Goal: Navigation & Orientation: Find specific page/section

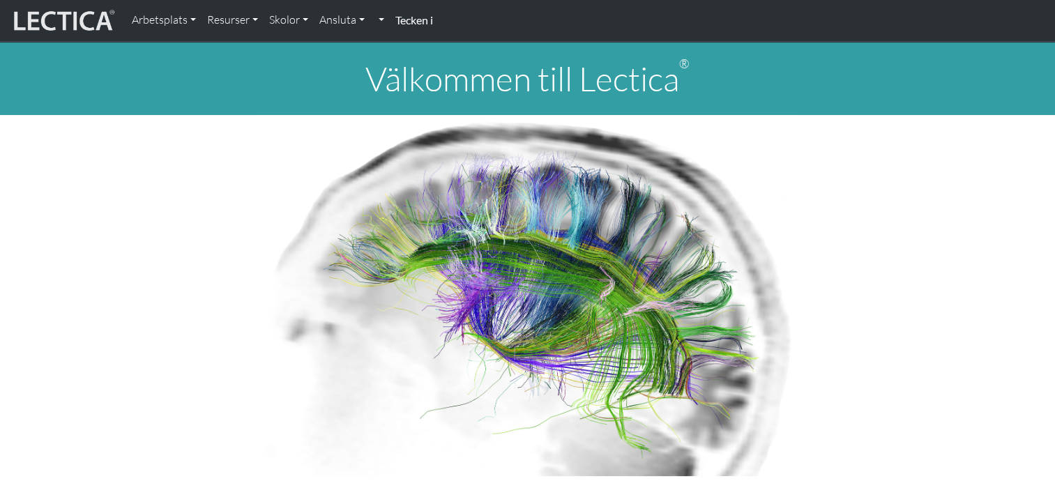
click at [425, 17] on strong "Tecken i" at bounding box center [414, 19] width 38 height 13
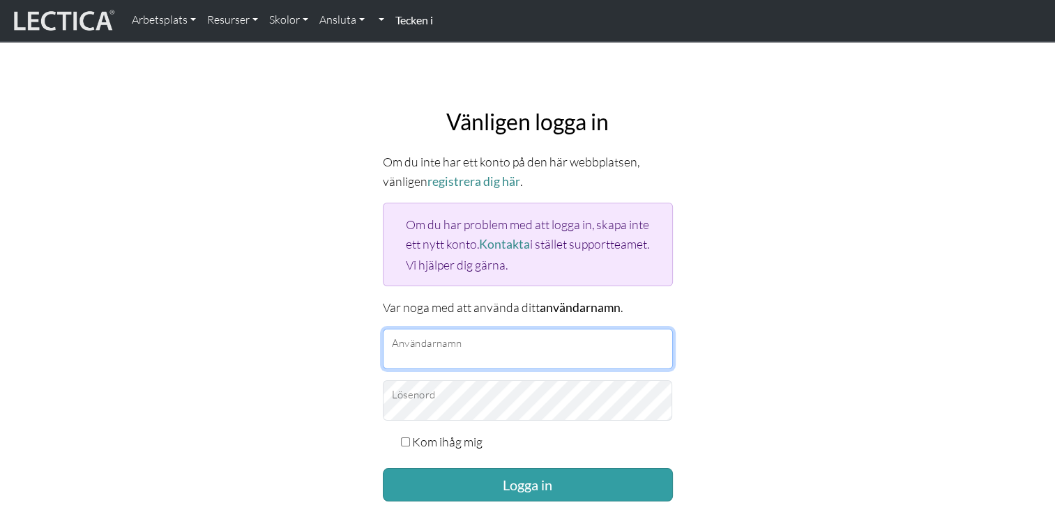
type input "AlexandraDK"
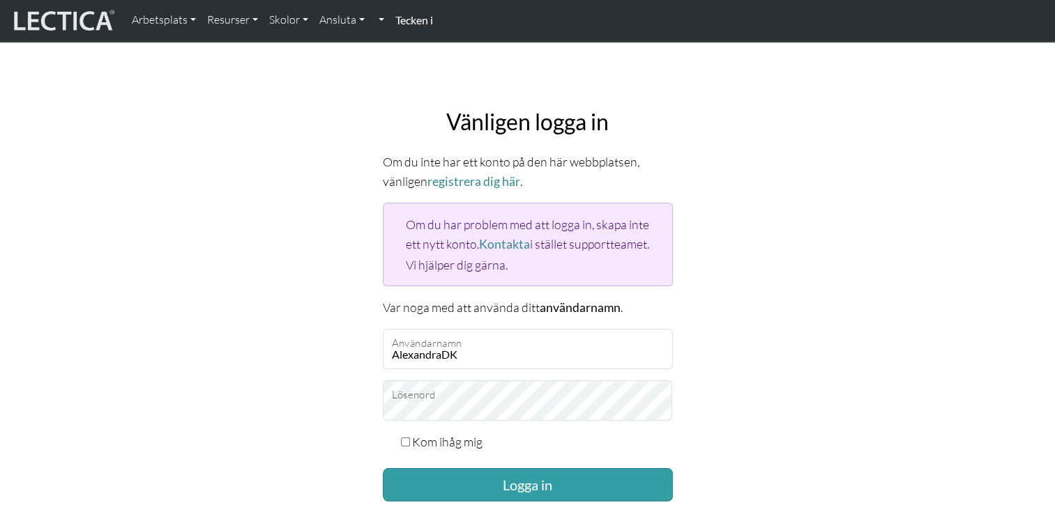
click at [401, 438] on input "Kom ihåg mig" at bounding box center [405, 442] width 9 height 9
checkbox input "true"
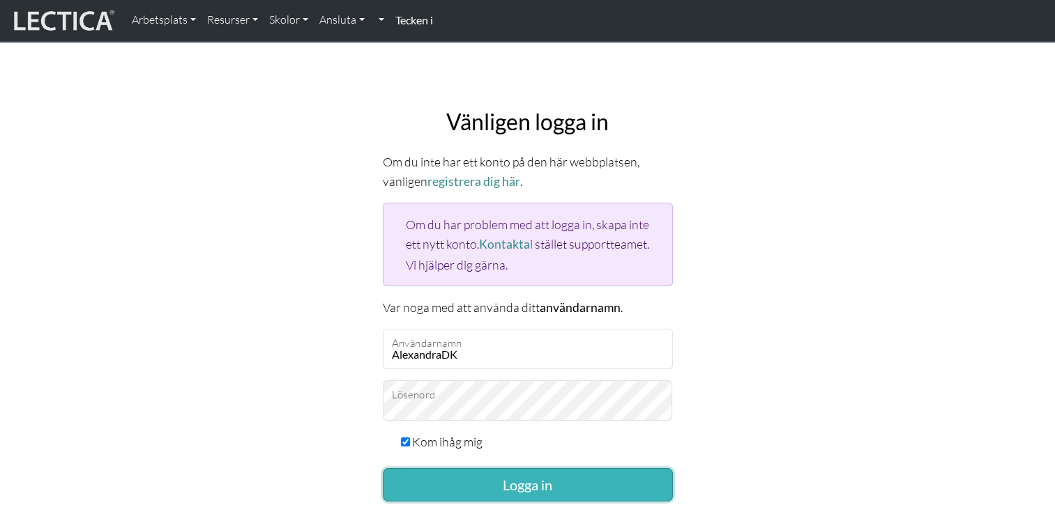
click at [452, 485] on button "Logga in" at bounding box center [528, 484] width 290 height 33
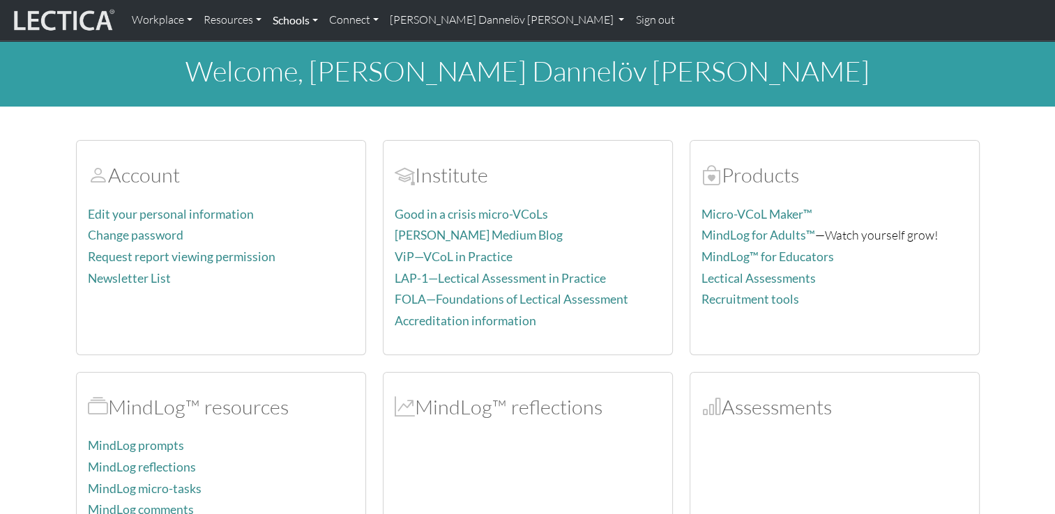
click at [317, 15] on link "Schools" at bounding box center [295, 20] width 56 height 29
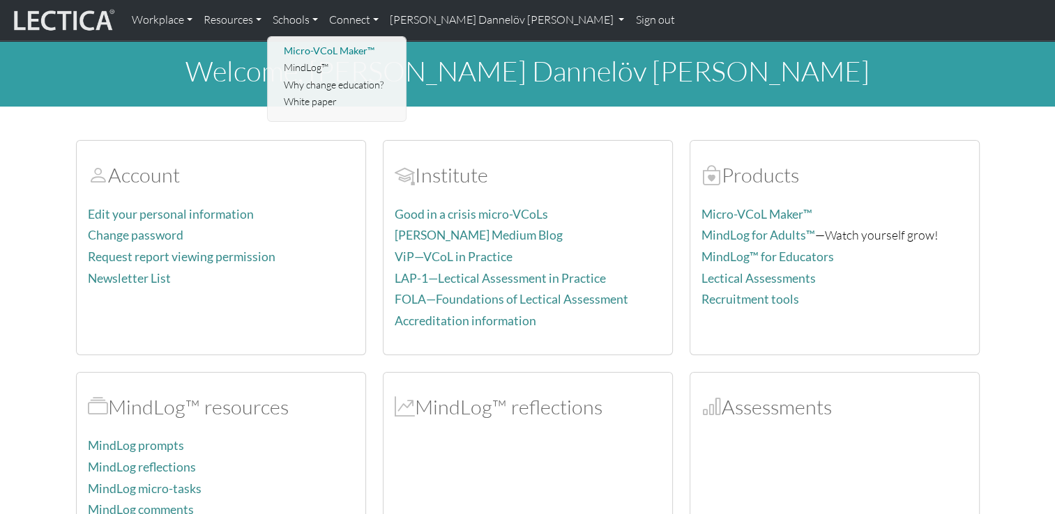
click at [305, 46] on link "Micro-VCoL Maker™" at bounding box center [337, 51] width 115 height 17
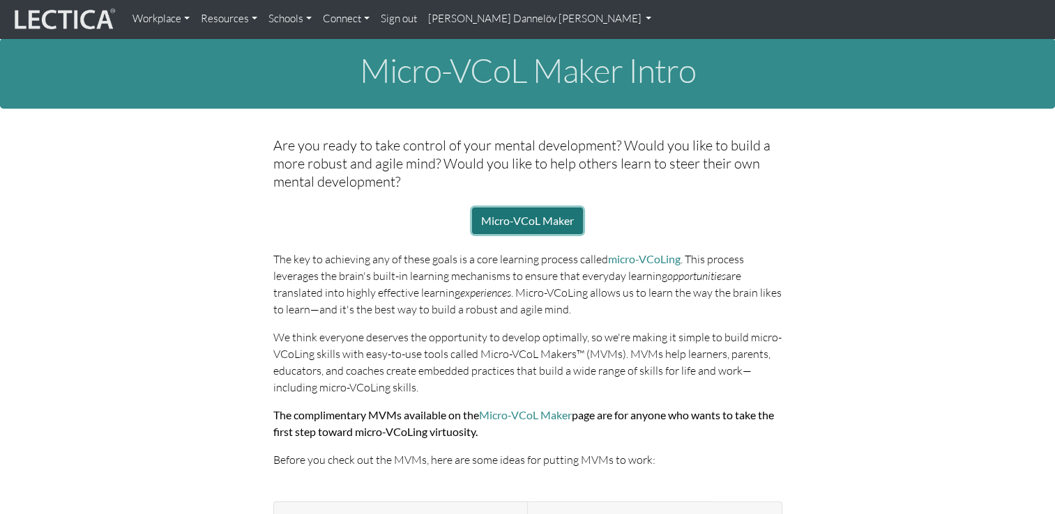
click at [528, 223] on link "Micro-VCoL Maker" at bounding box center [527, 221] width 111 height 26
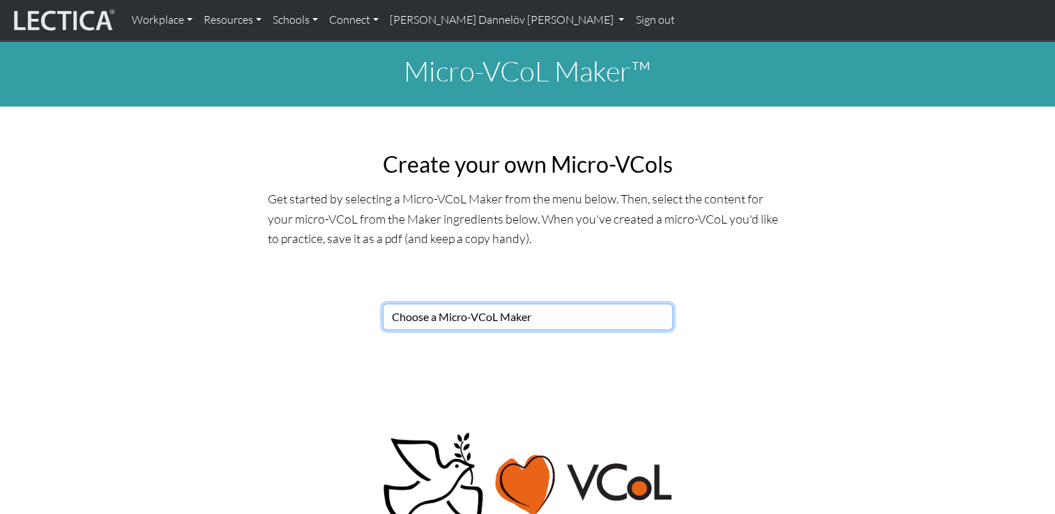
click at [522, 322] on select "Choose a Micro-VCoL Maker" at bounding box center [528, 317] width 290 height 26
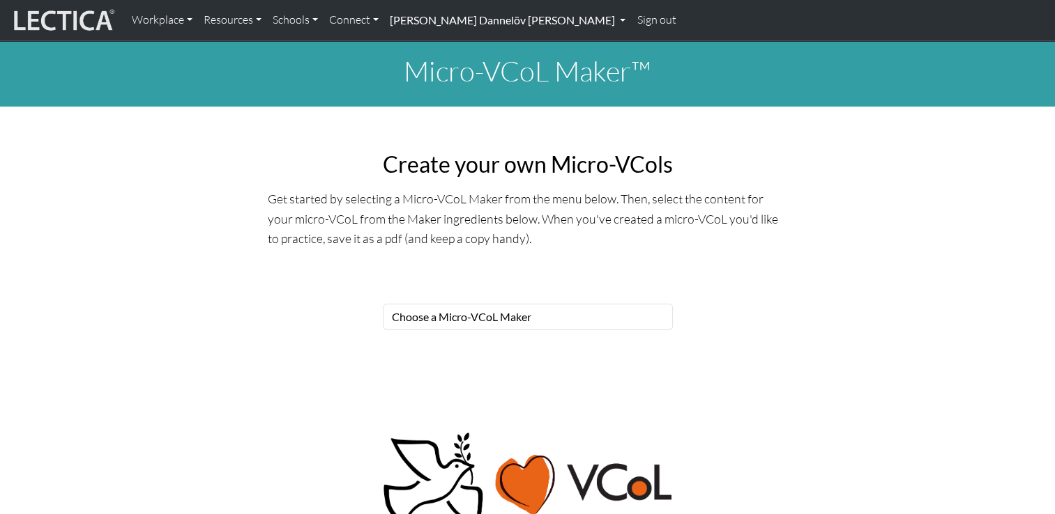
click at [513, 25] on link "[PERSON_NAME] Dannelöv [PERSON_NAME]" at bounding box center [507, 20] width 247 height 29
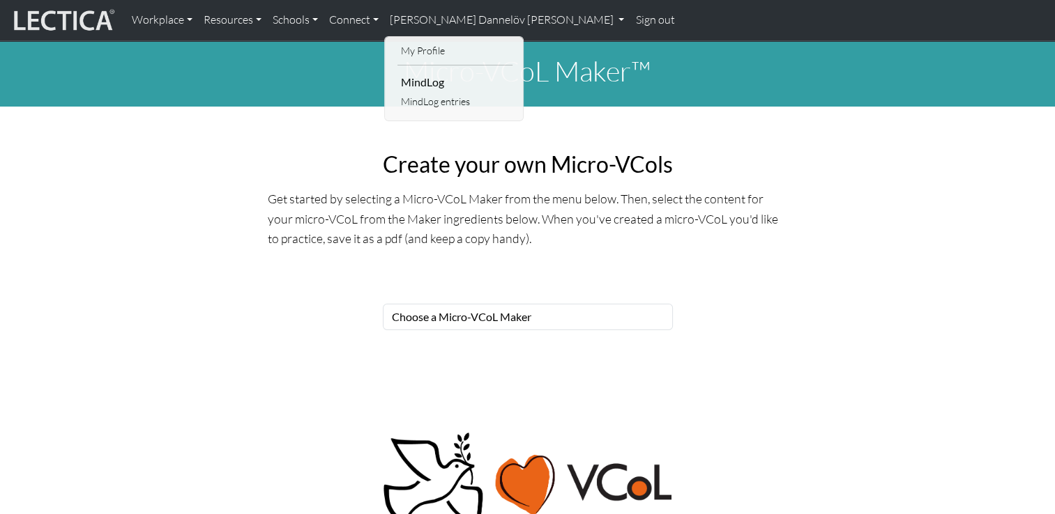
click at [441, 84] on li "MindLog" at bounding box center [454, 82] width 115 height 22
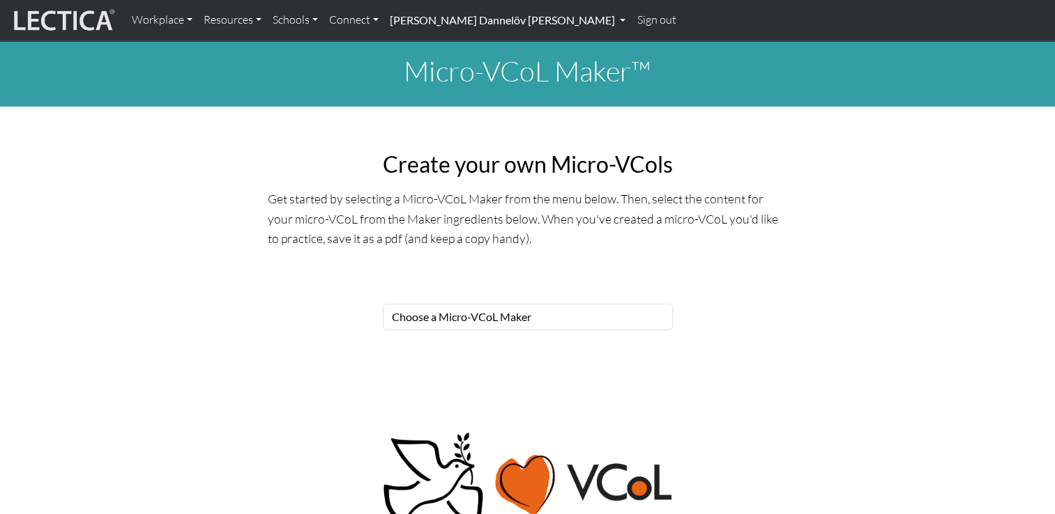
click at [495, 21] on link "[PERSON_NAME] Dannelöv [PERSON_NAME]" at bounding box center [507, 20] width 247 height 29
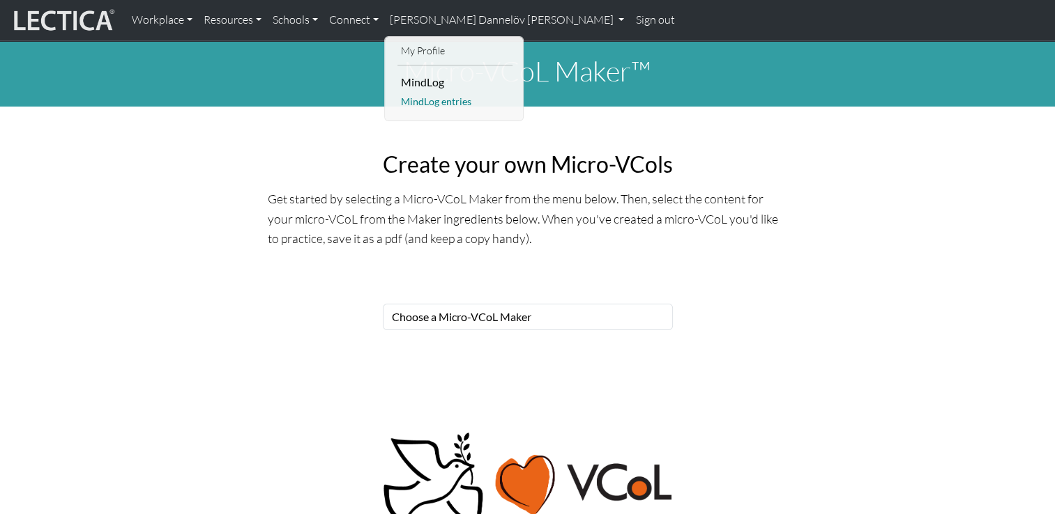
click at [462, 107] on link "MindLog entries" at bounding box center [454, 101] width 115 height 17
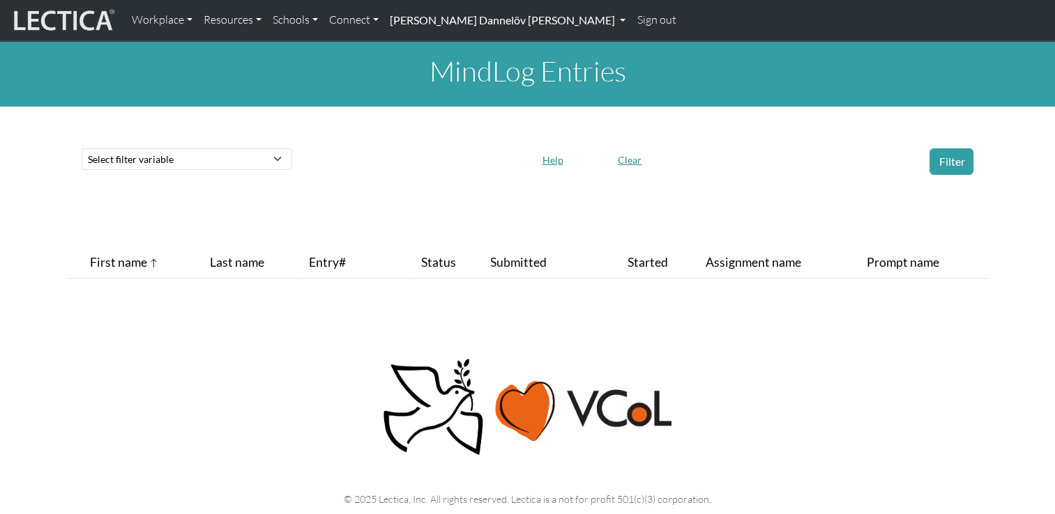
click at [530, 17] on link "[PERSON_NAME] Dannelöv [PERSON_NAME]" at bounding box center [507, 20] width 247 height 29
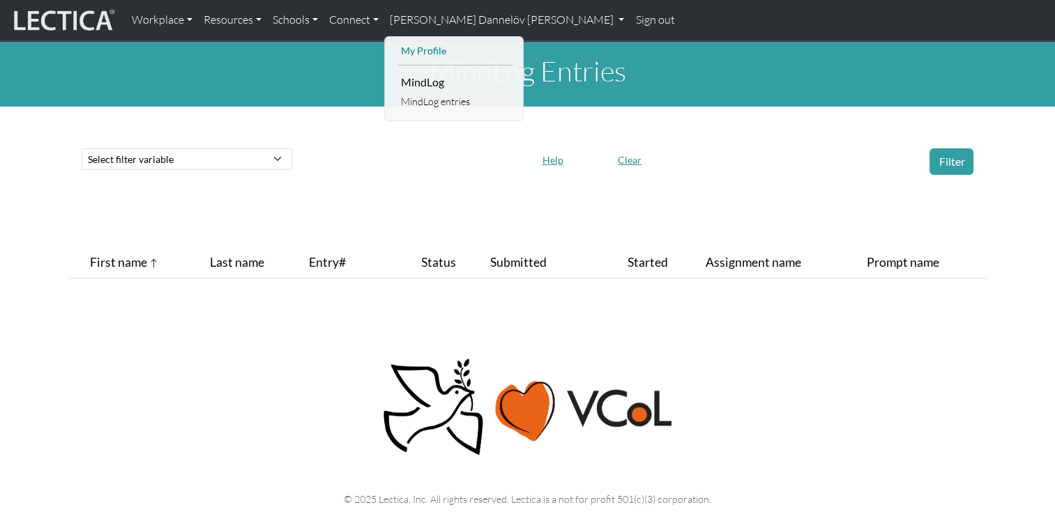
click at [438, 49] on link "My Profile" at bounding box center [454, 51] width 115 height 17
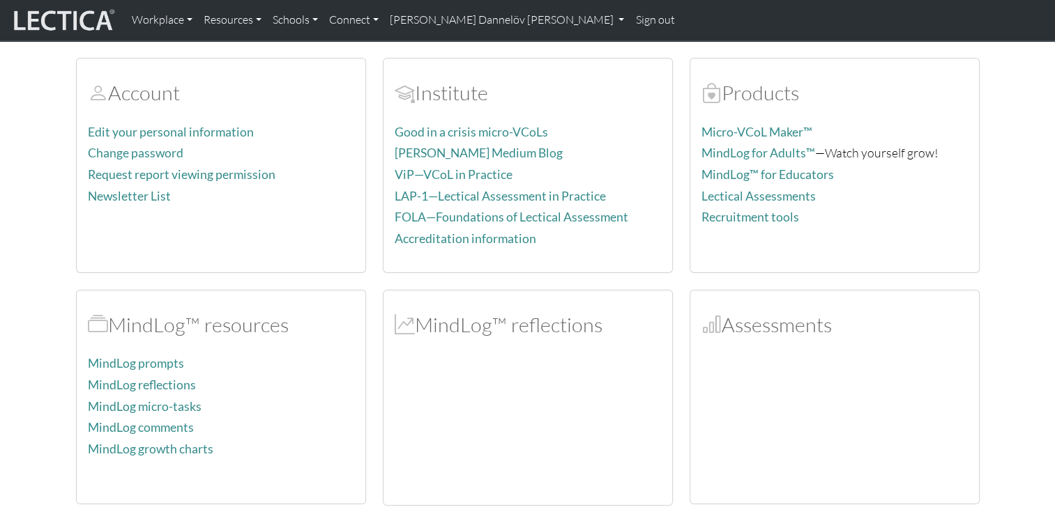
scroll to position [75, 0]
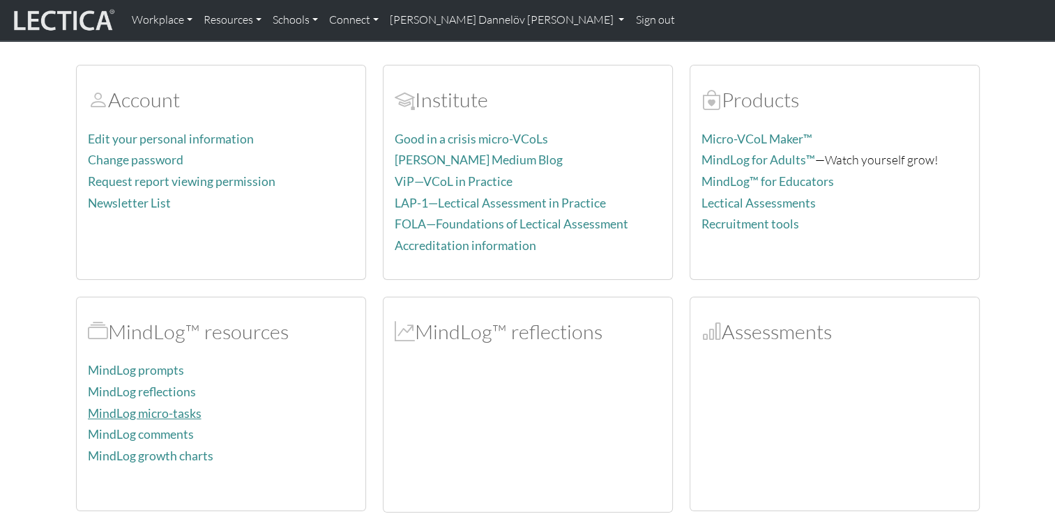
click at [171, 415] on link "MindLog micro-tasks" at bounding box center [145, 413] width 114 height 15
click at [61, 18] on img at bounding box center [62, 20] width 105 height 26
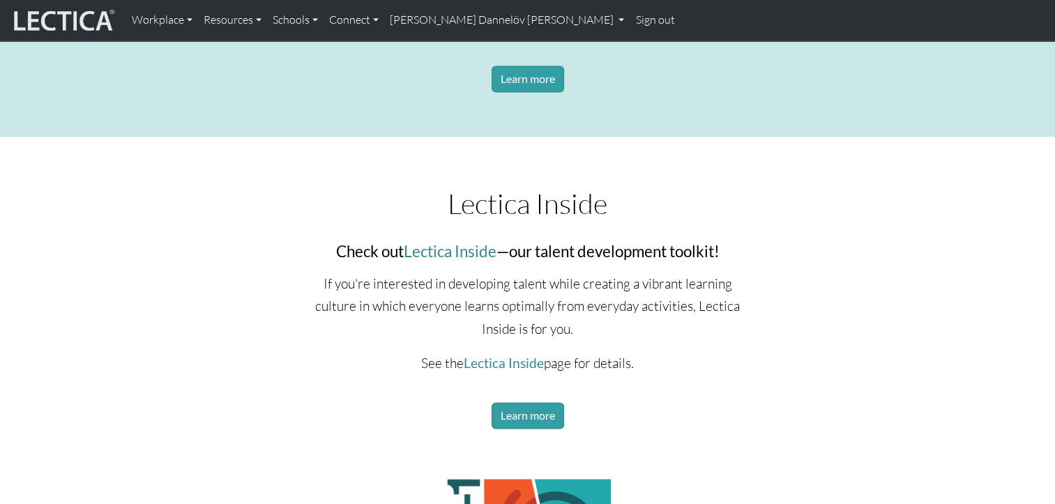
scroll to position [2003, 0]
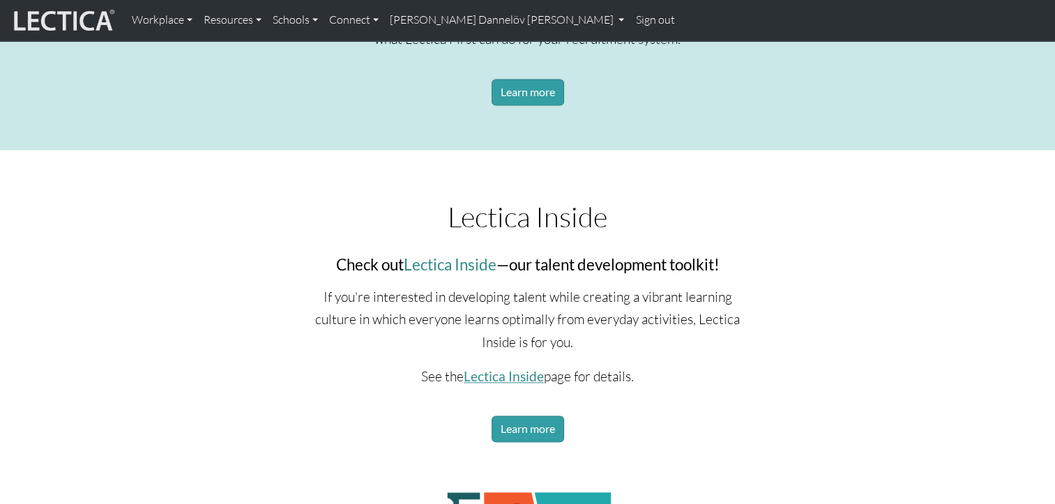
click at [519, 375] on link "Lectica Inside" at bounding box center [504, 376] width 80 height 16
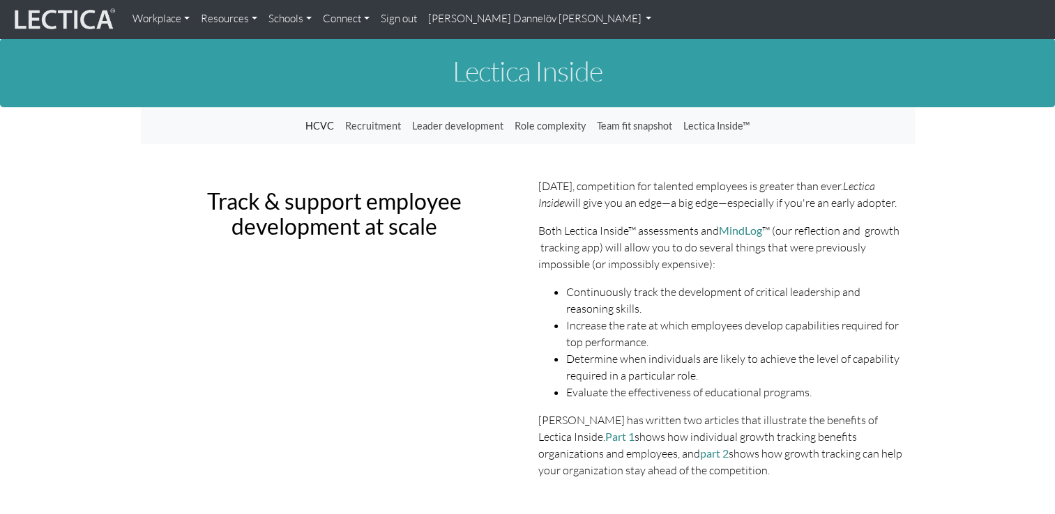
click at [171, 15] on link "Workplace" at bounding box center [161, 19] width 68 height 27
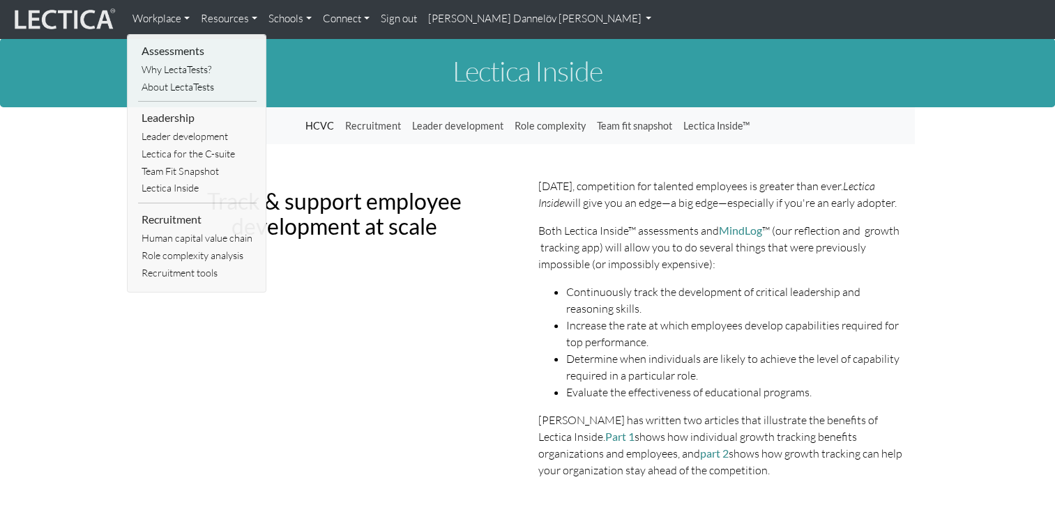
click at [239, 20] on link "Resources" at bounding box center [229, 19] width 68 height 27
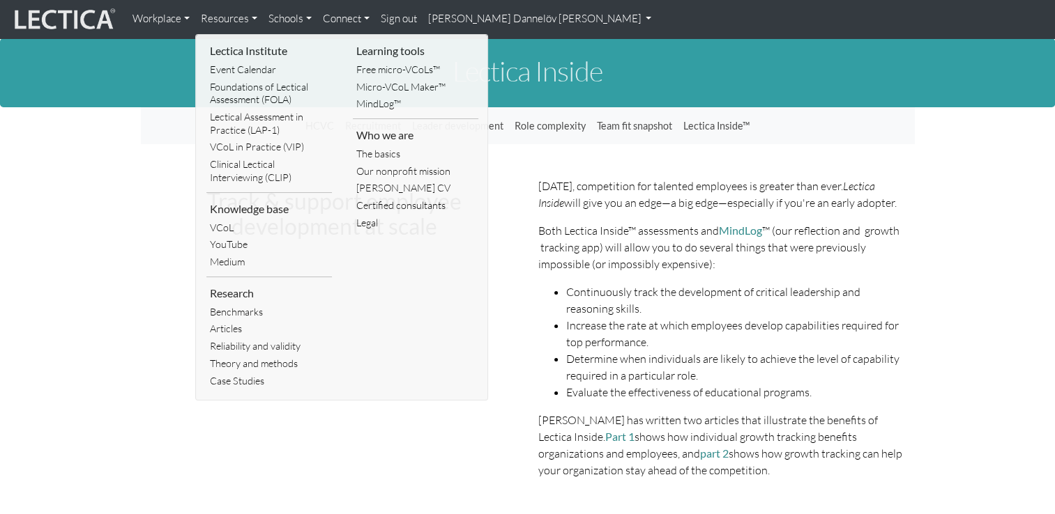
click at [307, 11] on link "Schools" at bounding box center [290, 19] width 54 height 27
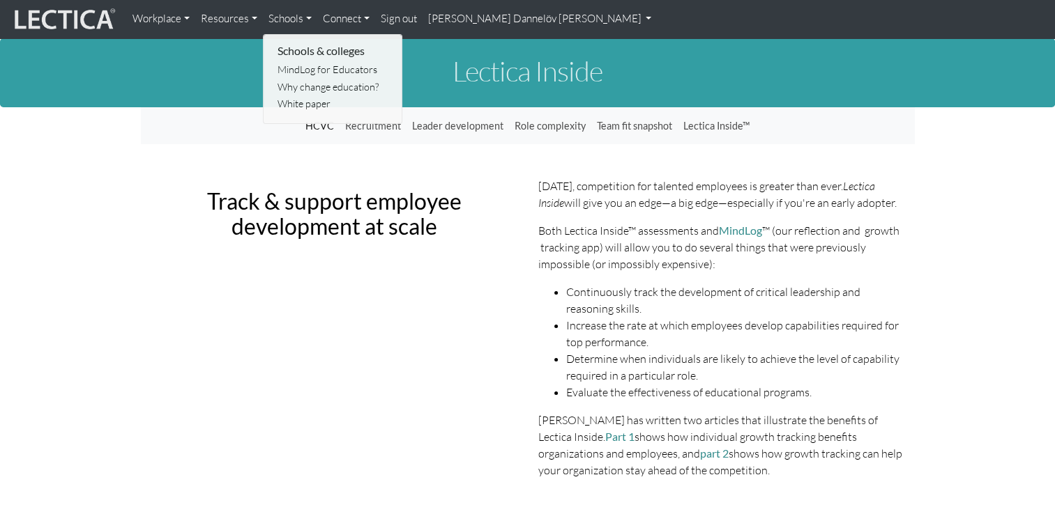
click at [236, 63] on h1 "Lectica Inside" at bounding box center [528, 71] width 774 height 31
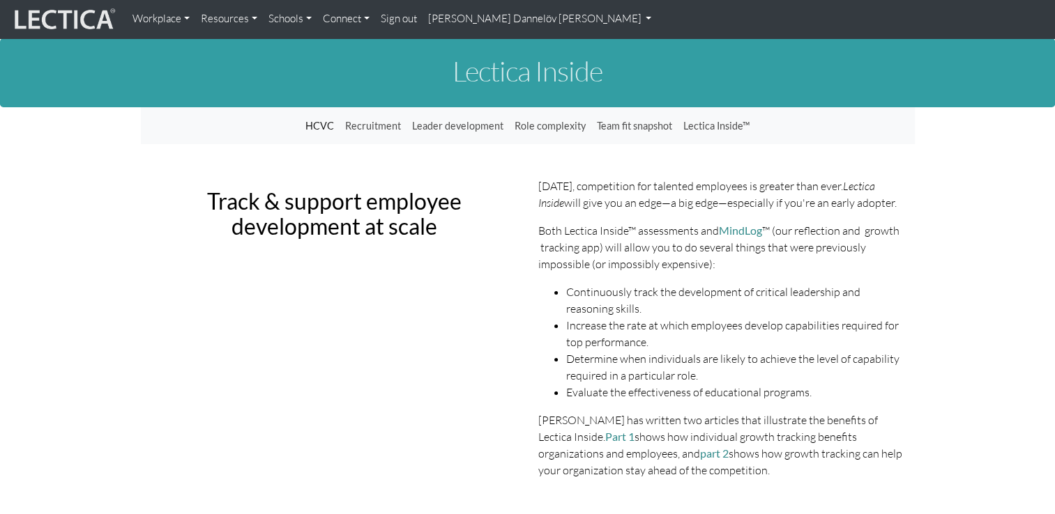
click at [550, 22] on link "[PERSON_NAME] Dannelöv [PERSON_NAME]" at bounding box center [539, 19] width 235 height 27
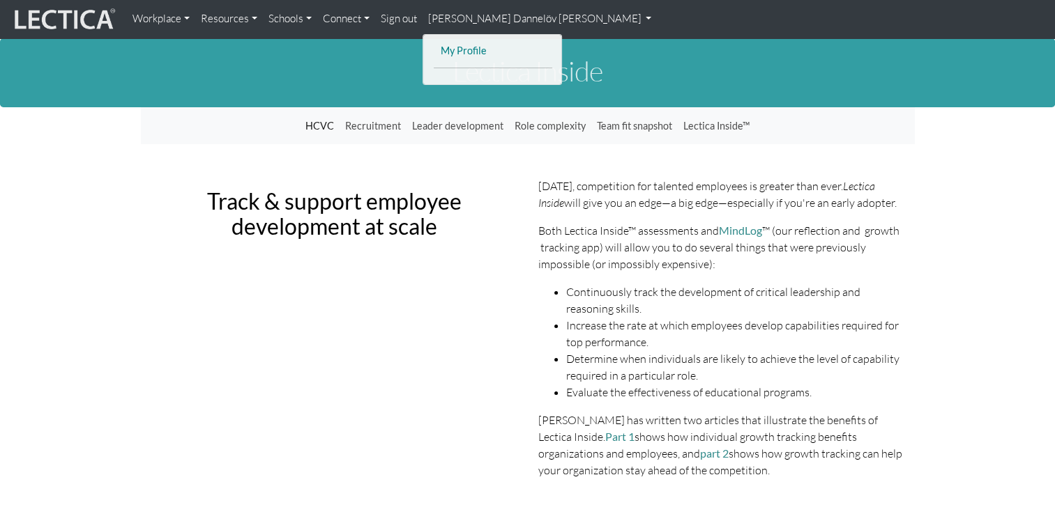
click at [485, 43] on link "My Profile" at bounding box center [493, 51] width 112 height 17
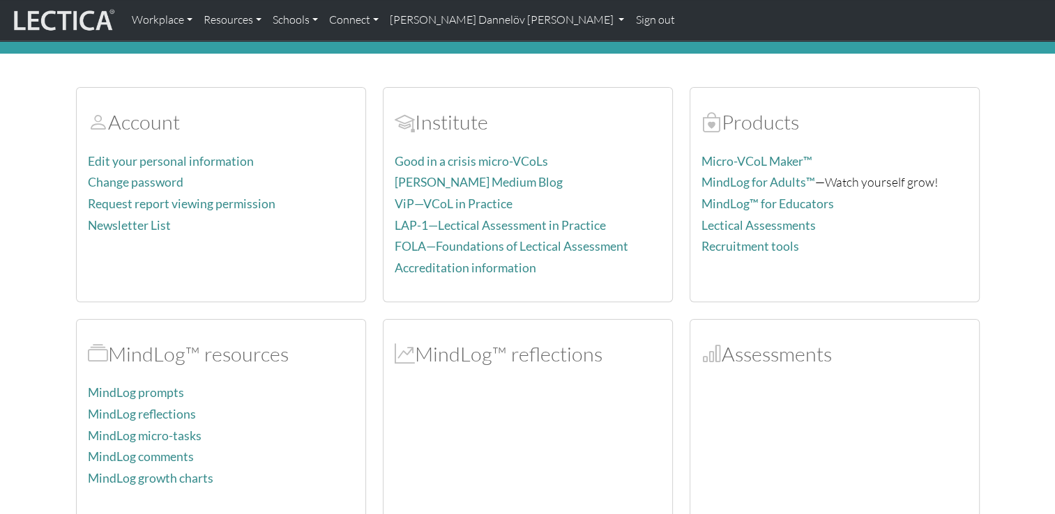
scroll to position [61, 0]
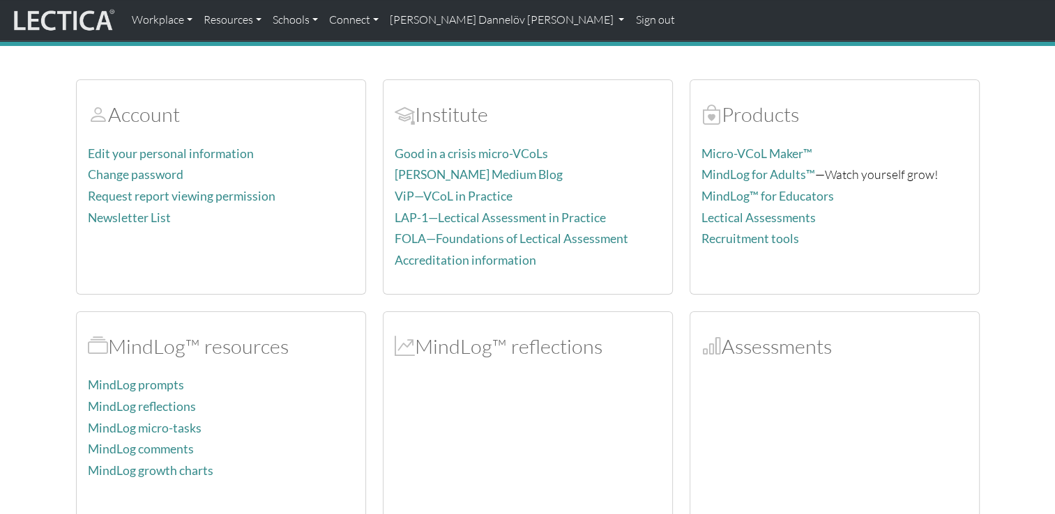
click at [797, 346] on h2 "Assessments" at bounding box center [834, 347] width 266 height 24
click at [531, 20] on link "[PERSON_NAME] Dannelöv [PERSON_NAME]" at bounding box center [507, 20] width 247 height 29
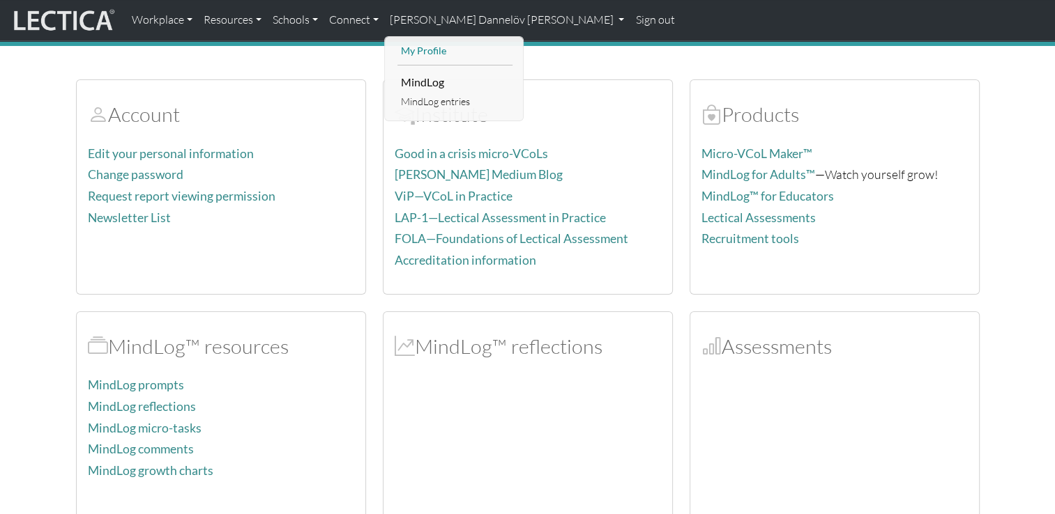
click at [421, 52] on link "My Profile" at bounding box center [454, 51] width 115 height 17
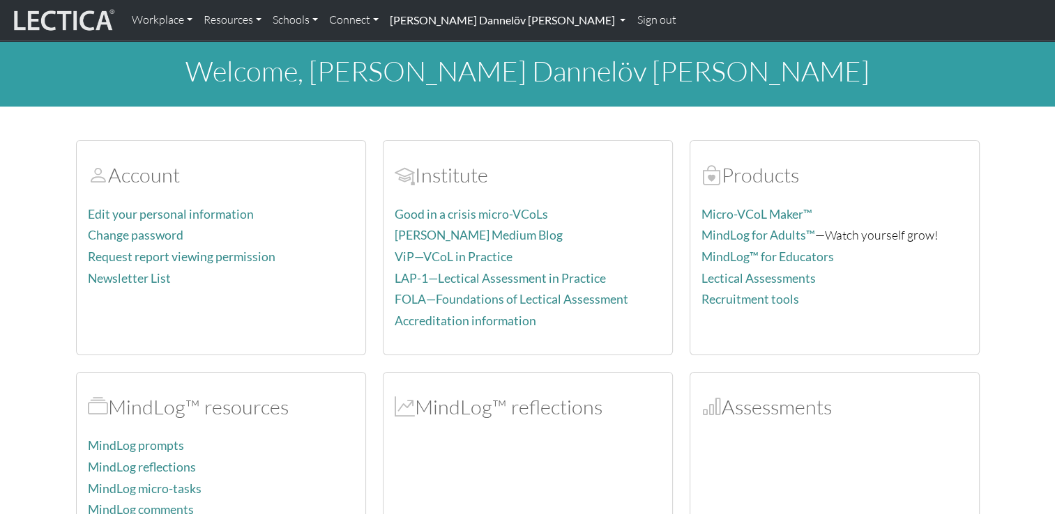
click at [519, 22] on link "[PERSON_NAME] Dannelöv [PERSON_NAME]" at bounding box center [507, 20] width 247 height 29
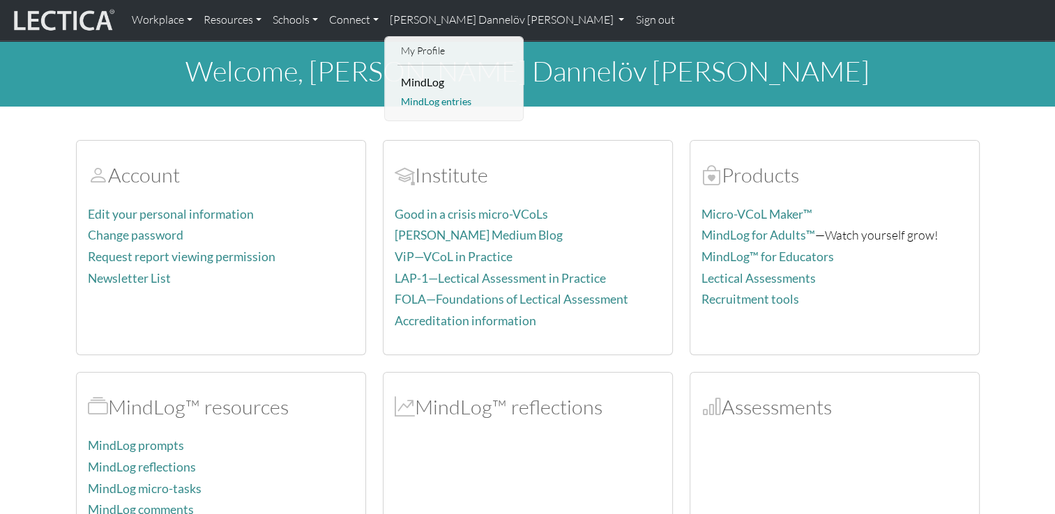
click at [443, 103] on link "MindLog entries" at bounding box center [454, 101] width 115 height 17
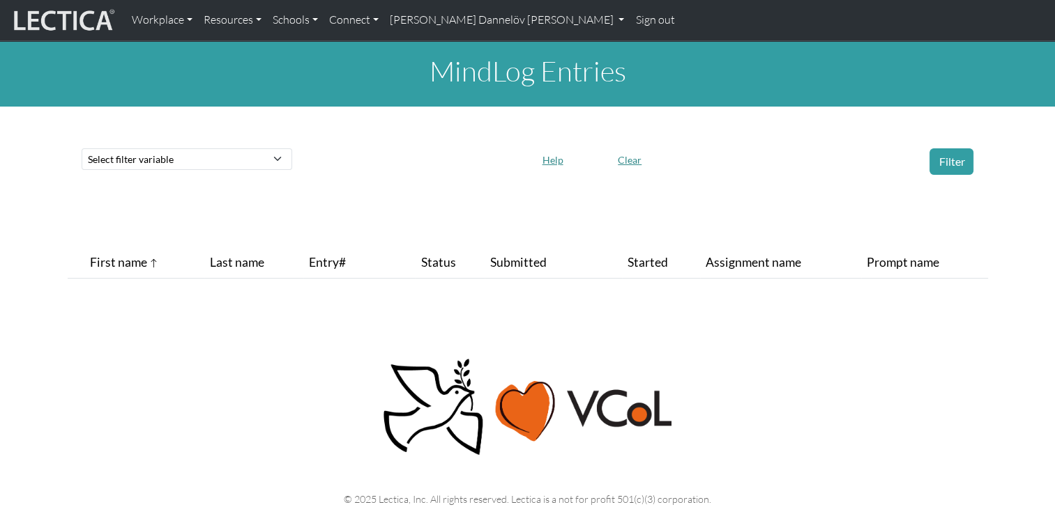
click at [87, 18] on img at bounding box center [62, 20] width 105 height 26
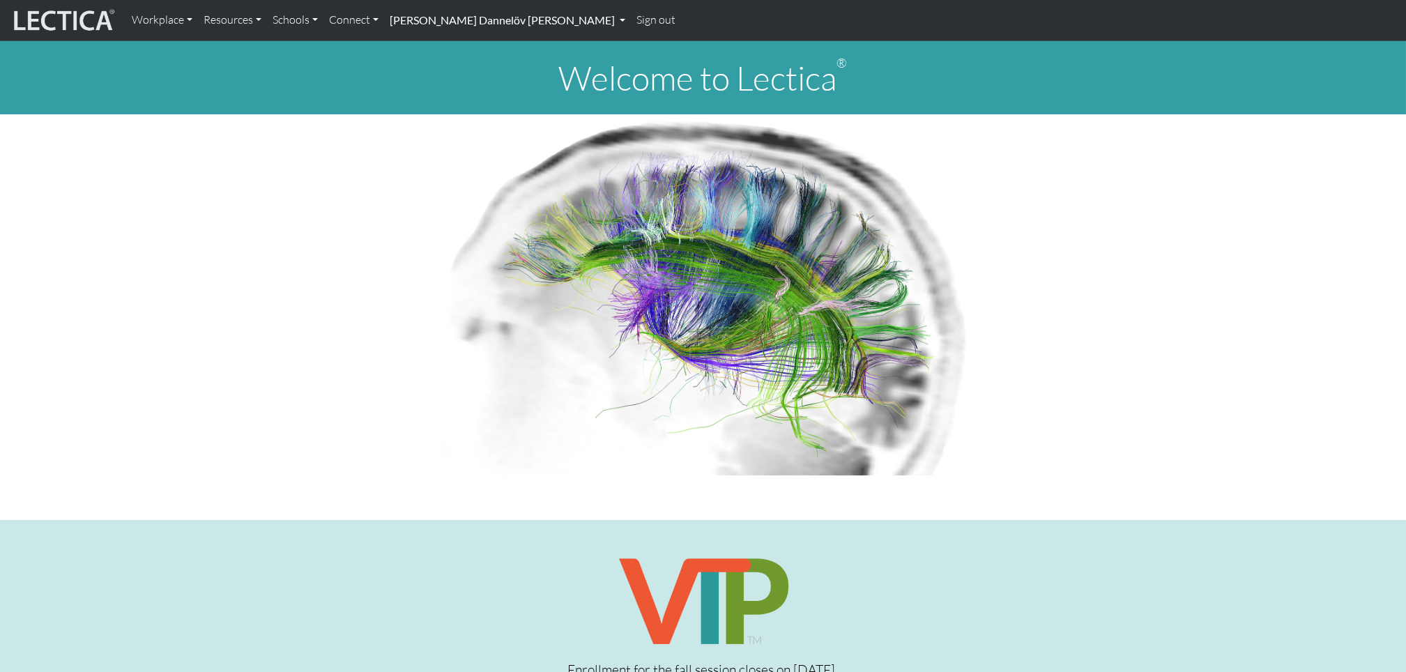
click at [458, 20] on link "[PERSON_NAME] Dannelöv [PERSON_NAME]" at bounding box center [507, 20] width 247 height 29
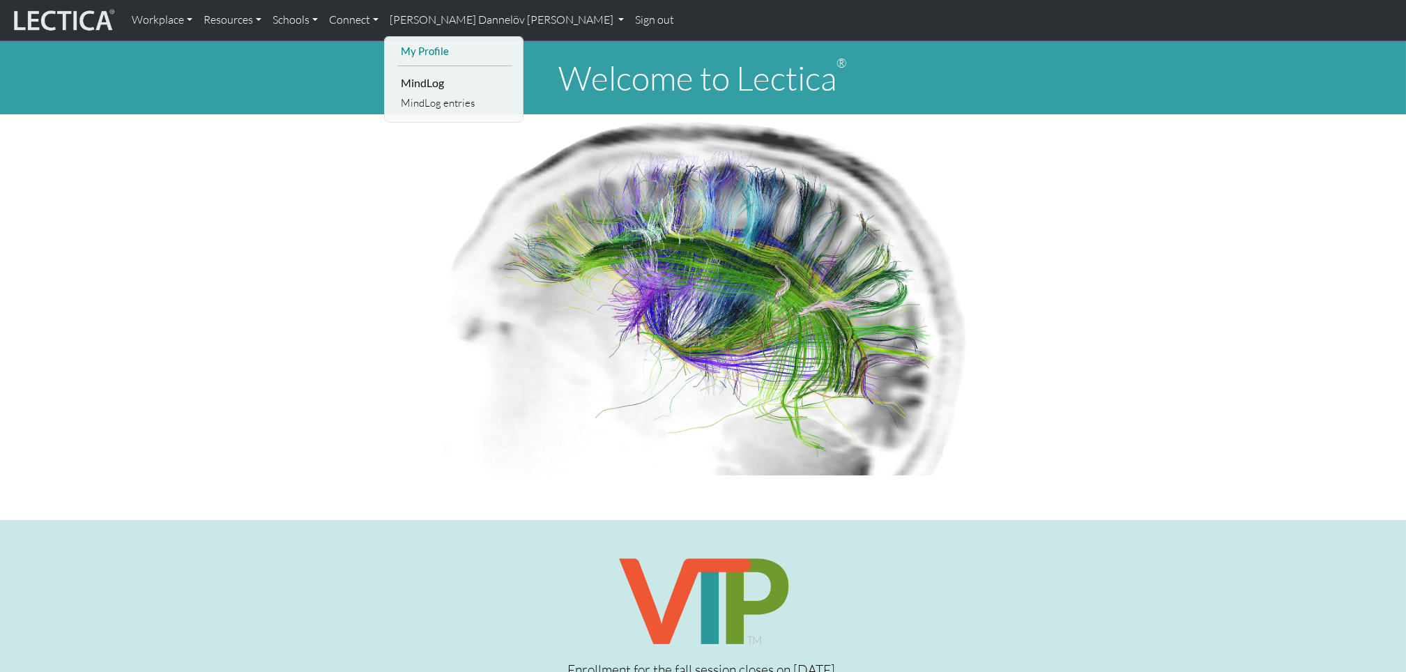
click at [436, 58] on link "My Profile" at bounding box center [454, 51] width 115 height 17
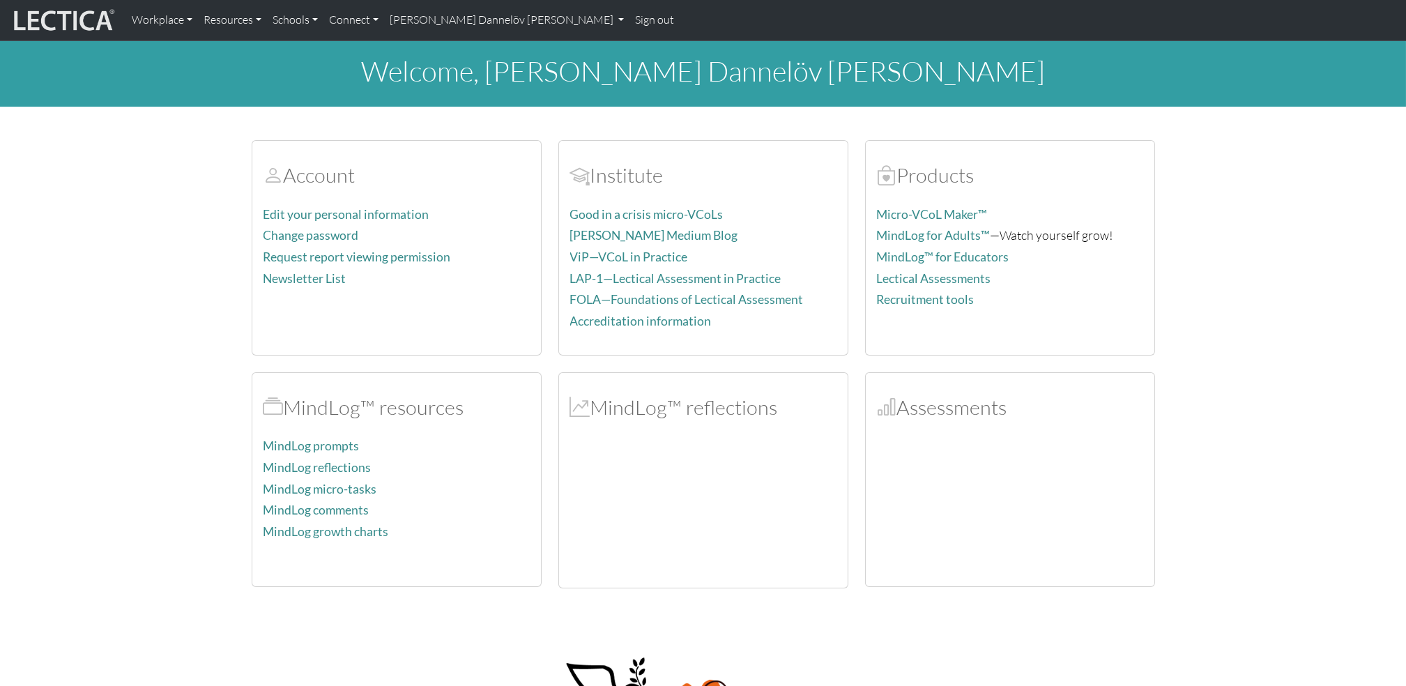
click at [978, 418] on h2 "Assessments" at bounding box center [1010, 407] width 266 height 24
drag, startPoint x: 978, startPoint y: 418, endPoint x: 890, endPoint y: 412, distance: 88.8
click at [890, 412] on span at bounding box center [887, 407] width 20 height 25
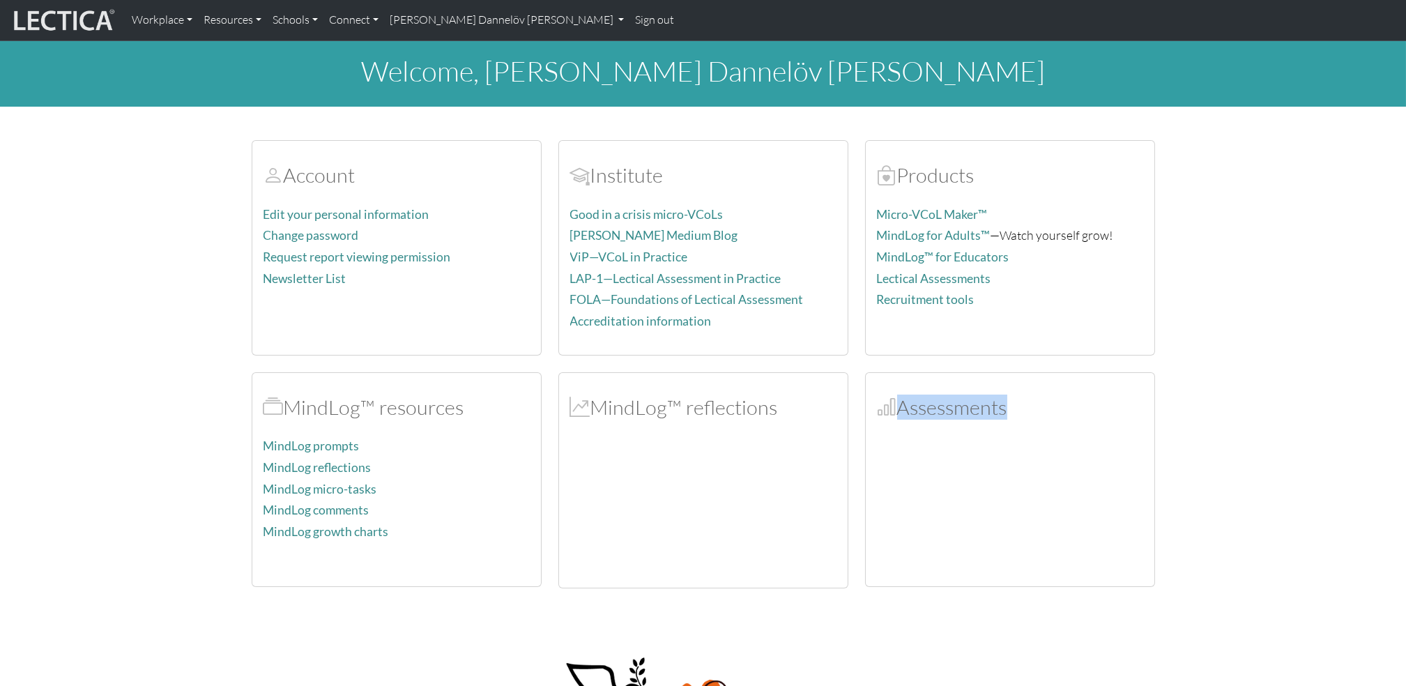
click at [890, 412] on span at bounding box center [887, 407] width 20 height 25
drag, startPoint x: 890, startPoint y: 412, endPoint x: 960, endPoint y: 412, distance: 70.4
click at [960, 412] on h2 "Assessments" at bounding box center [1010, 407] width 266 height 24
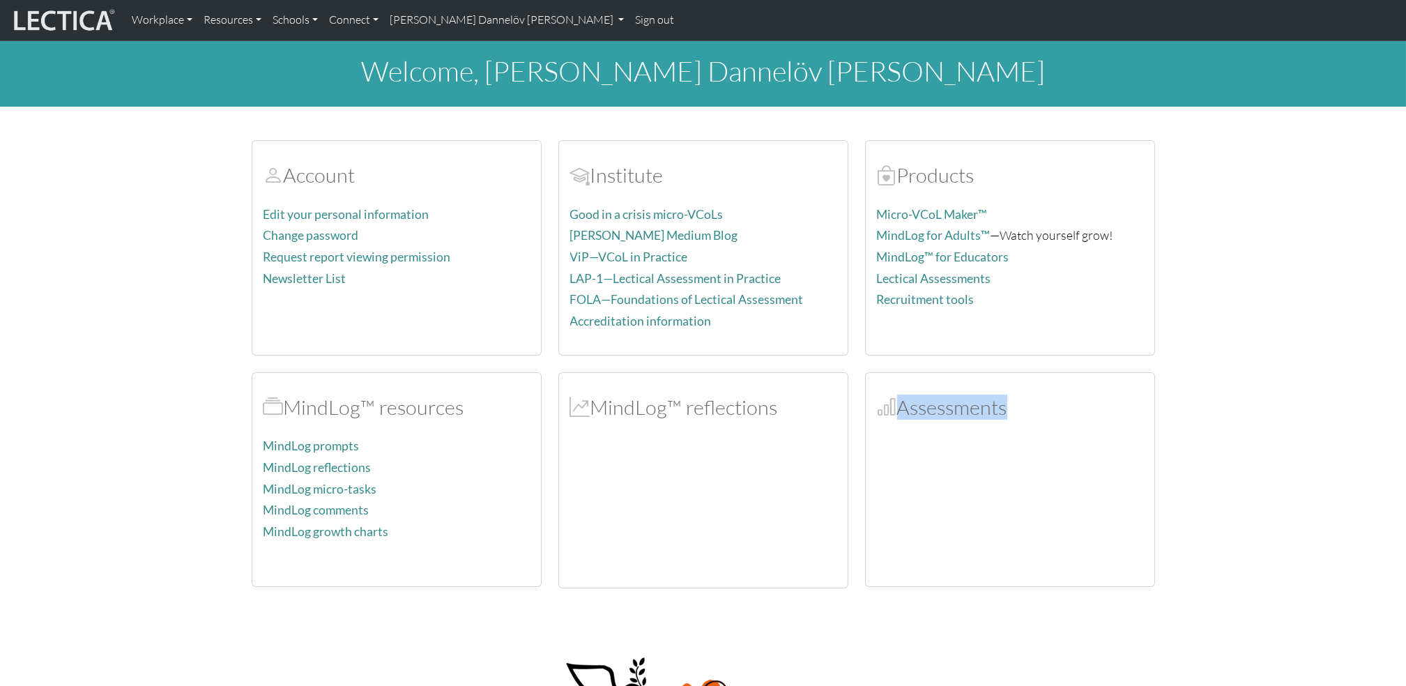
click at [960, 412] on h2 "Assessments" at bounding box center [1010, 407] width 266 height 24
drag, startPoint x: 960, startPoint y: 412, endPoint x: 907, endPoint y: 173, distance: 244.9
click at [907, 173] on h2 "Products" at bounding box center [1010, 175] width 266 height 24
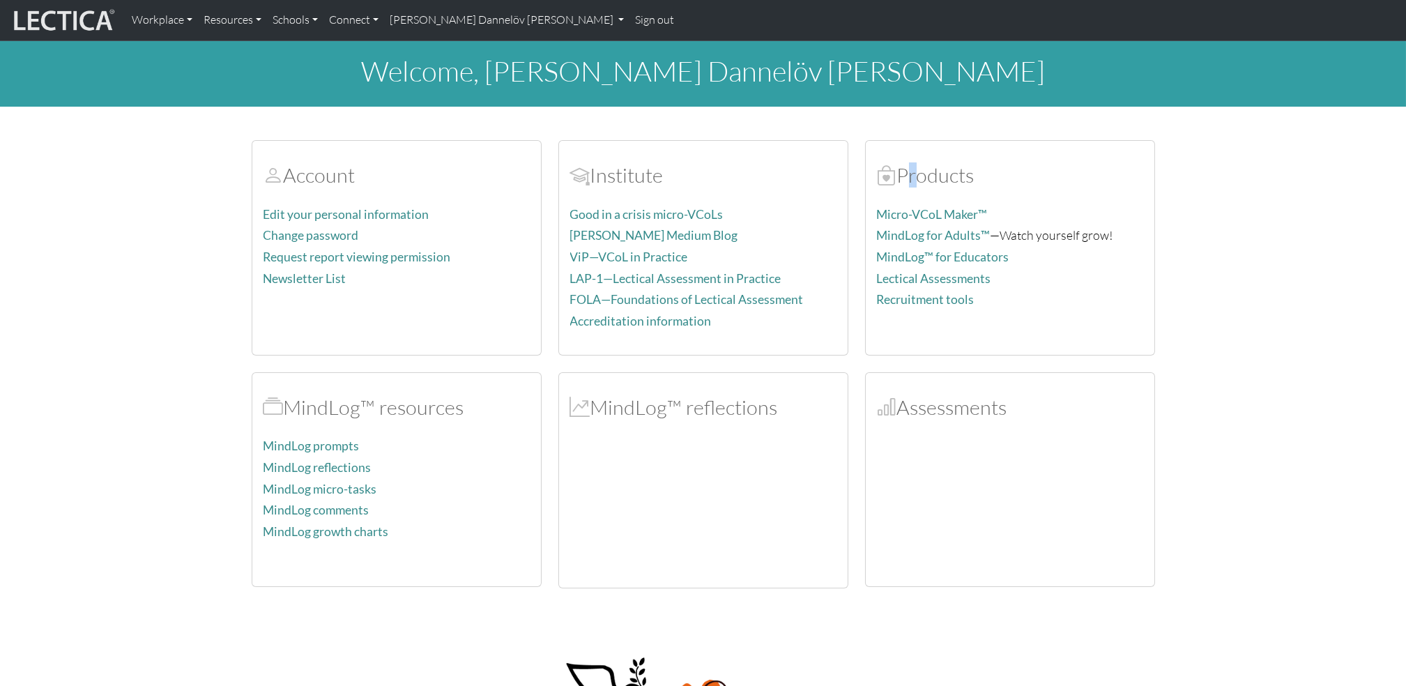
click at [907, 173] on h2 "Products" at bounding box center [1010, 175] width 266 height 24
click at [955, 517] on div at bounding box center [1010, 505] width 266 height 139
click at [892, 409] on span at bounding box center [887, 407] width 20 height 25
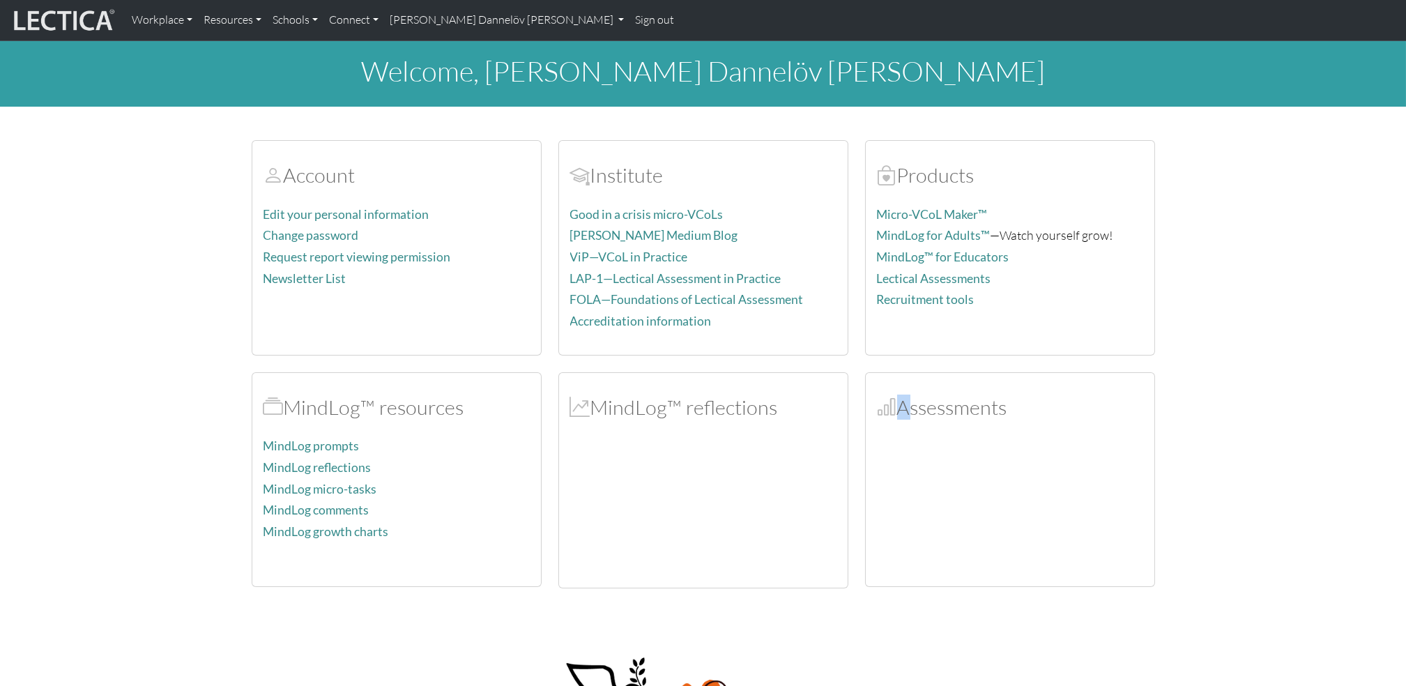
click at [892, 409] on span at bounding box center [887, 407] width 20 height 25
click at [1323, 633] on body "Workplace Assessments Why LectaTests? About LectaTests Leadership Leader develo…" at bounding box center [703, 522] width 1406 height 1045
click at [522, 14] on link "[PERSON_NAME] Dannelöv [PERSON_NAME]" at bounding box center [507, 20] width 247 height 29
click at [438, 102] on link "MindLog entries" at bounding box center [454, 101] width 115 height 17
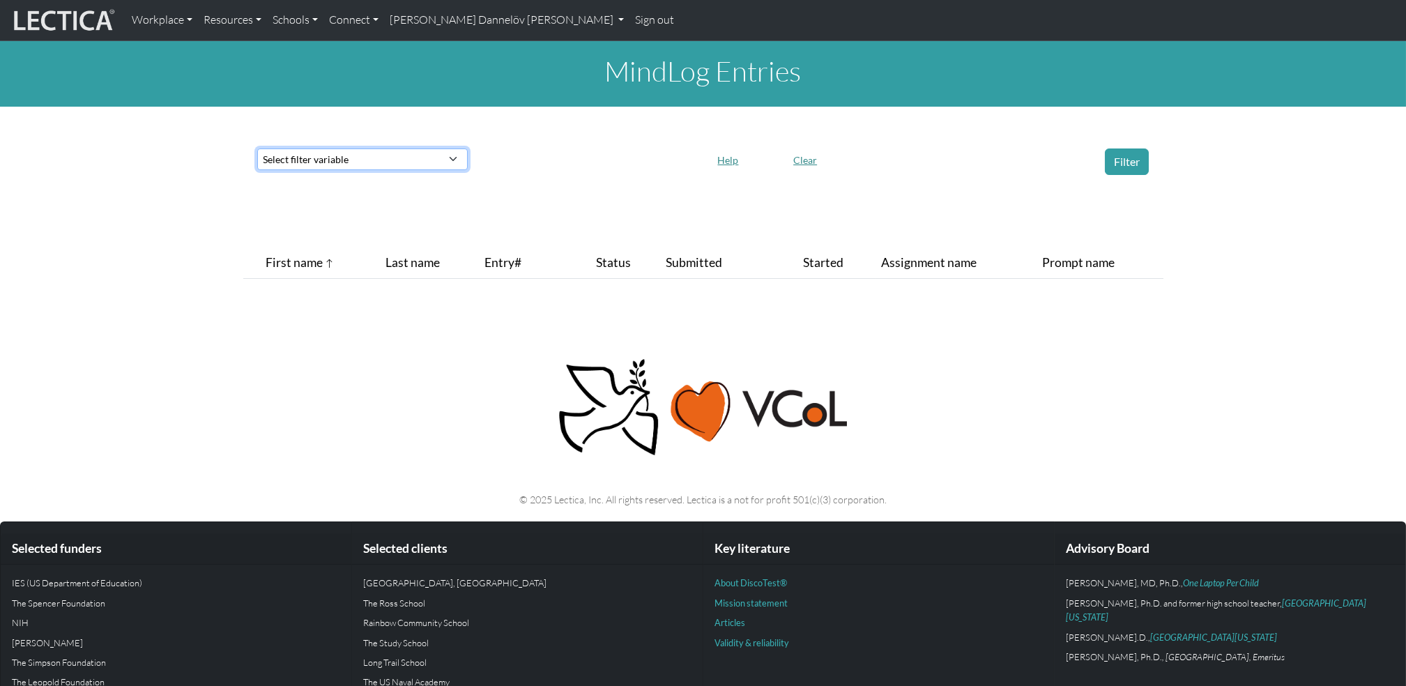
click at [414, 160] on select "Select filter variable Assignment name Date submitted Date started Entry# First…" at bounding box center [362, 159] width 211 height 22
click at [570, 140] on div "Select filter variable Assignment name Date submitted Date started Entry# First…" at bounding box center [703, 160] width 1406 height 40
click at [493, 24] on link "[PERSON_NAME] Dannelöv [PERSON_NAME]" at bounding box center [507, 20] width 247 height 29
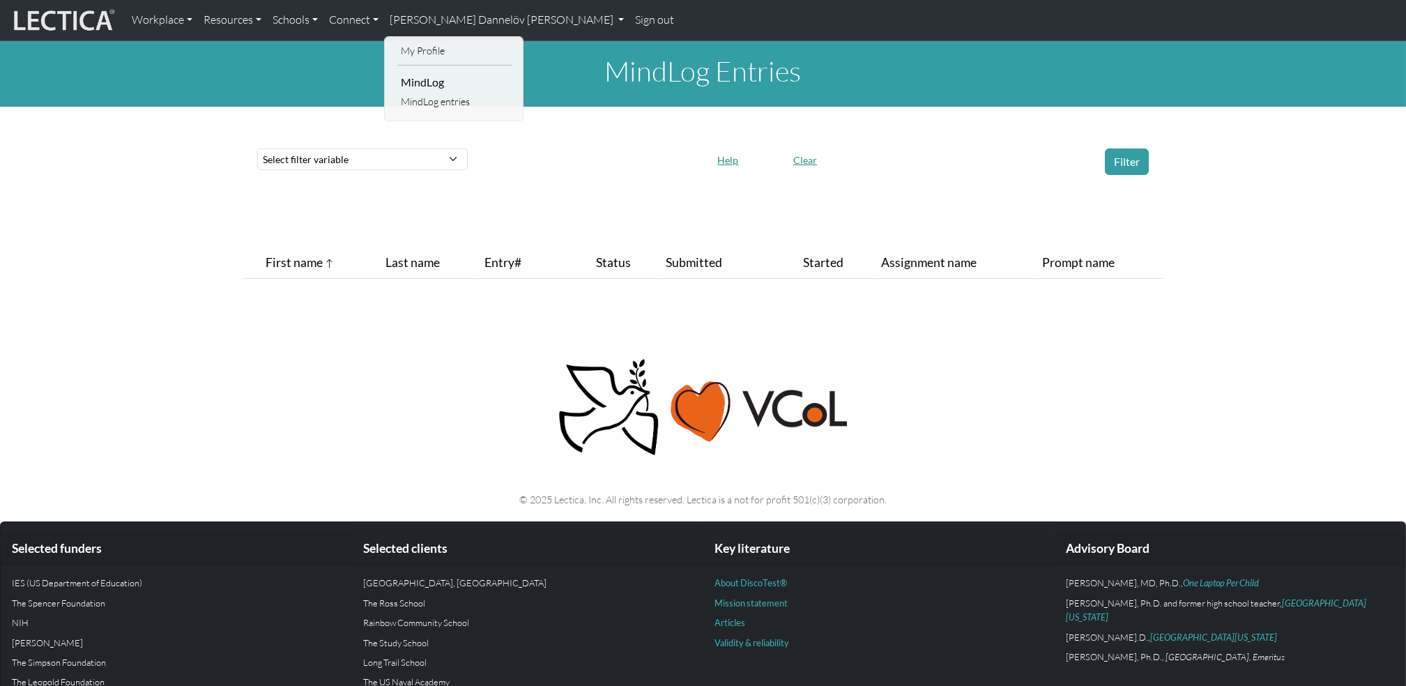
click at [431, 86] on li "MindLog" at bounding box center [454, 82] width 115 height 22
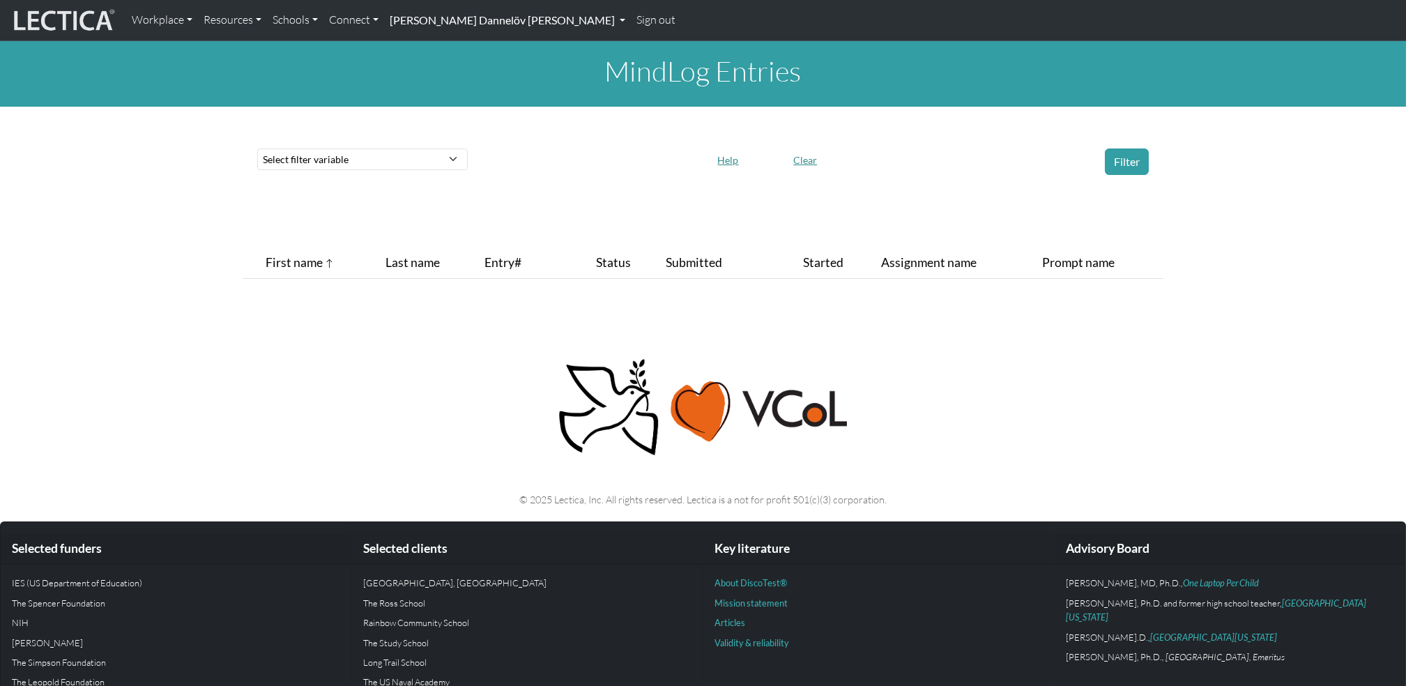
click at [468, 15] on link "[PERSON_NAME] Dannelöv [PERSON_NAME]" at bounding box center [507, 20] width 247 height 29
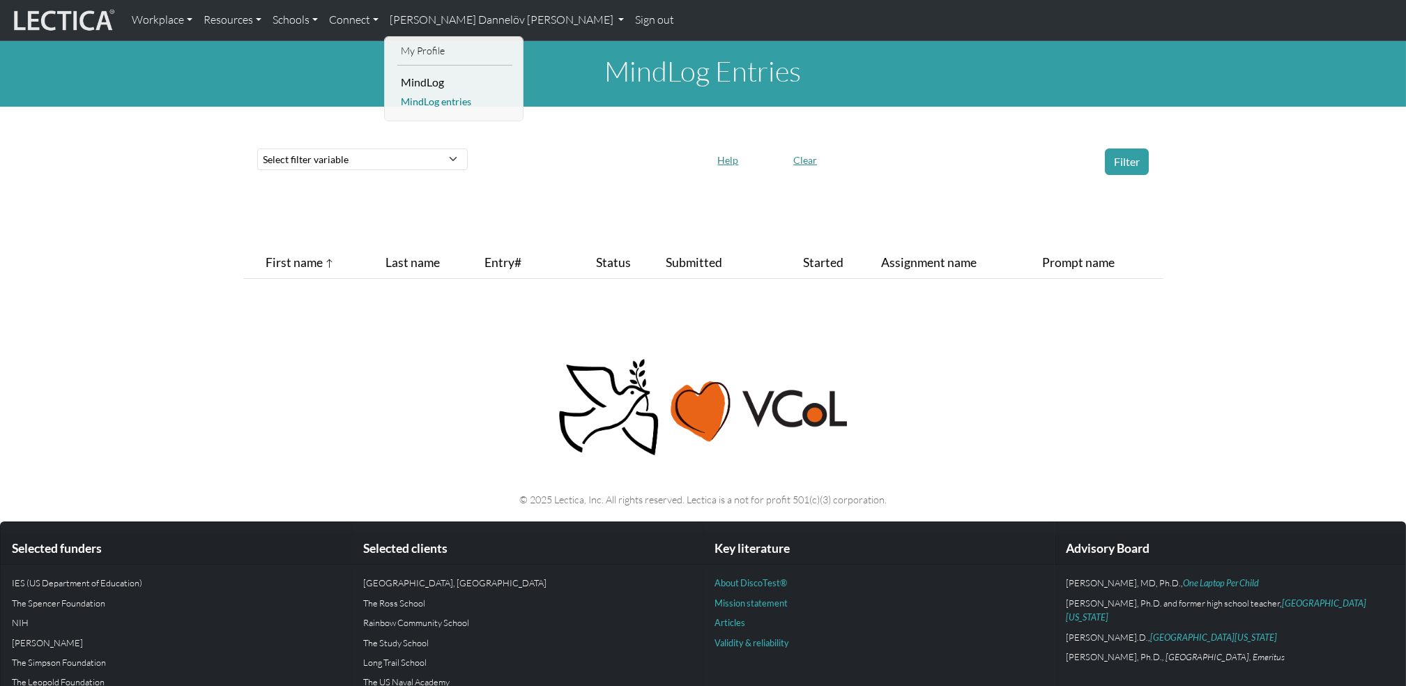
click at [449, 103] on link "MindLog entries" at bounding box center [454, 101] width 115 height 17
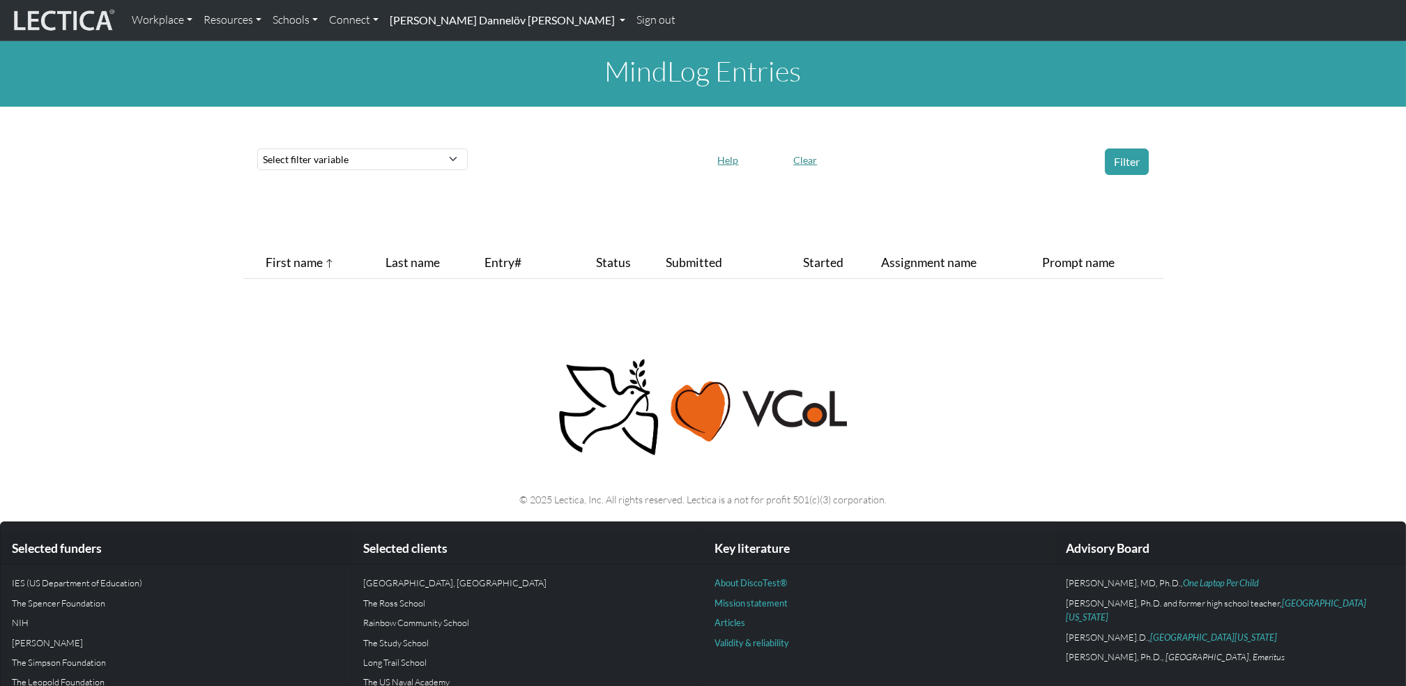
click at [471, 12] on link "[PERSON_NAME] Dannelöv [PERSON_NAME]" at bounding box center [507, 20] width 247 height 29
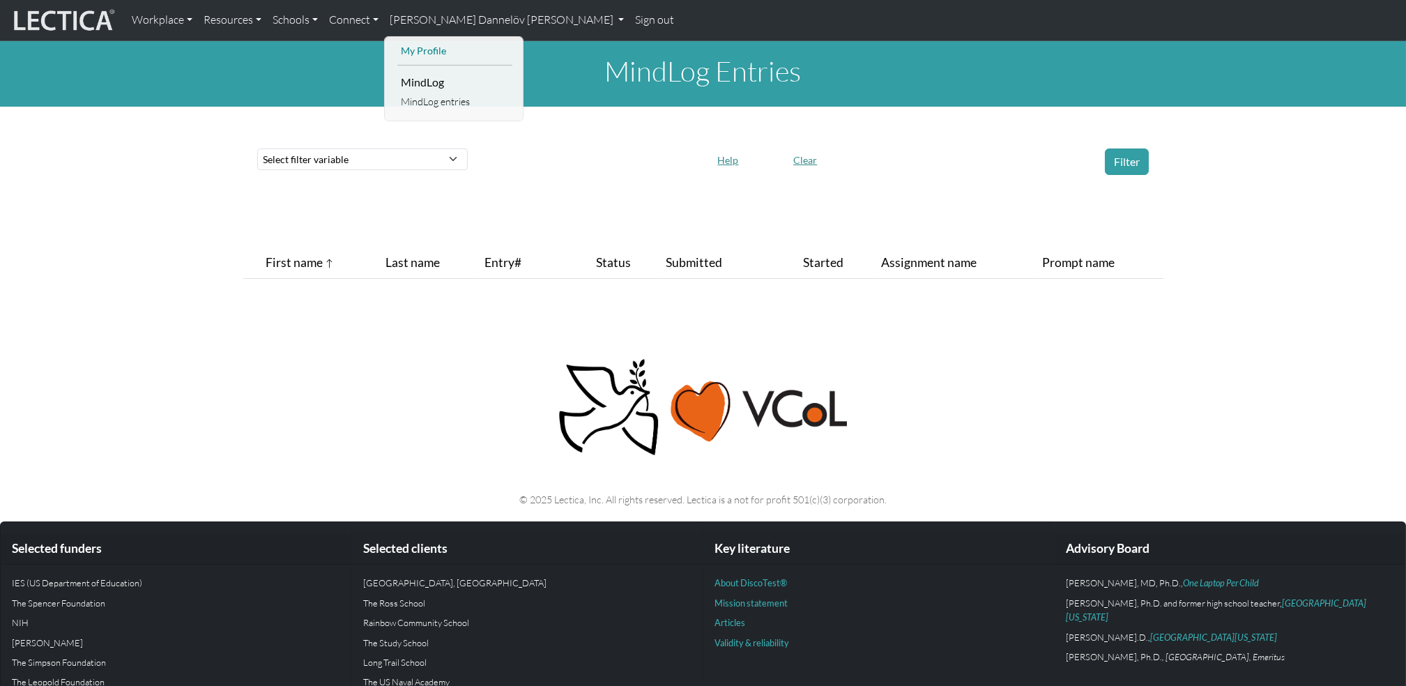
click at [436, 43] on link "My Profile" at bounding box center [454, 51] width 115 height 17
